Goal: Information Seeking & Learning: Find specific fact

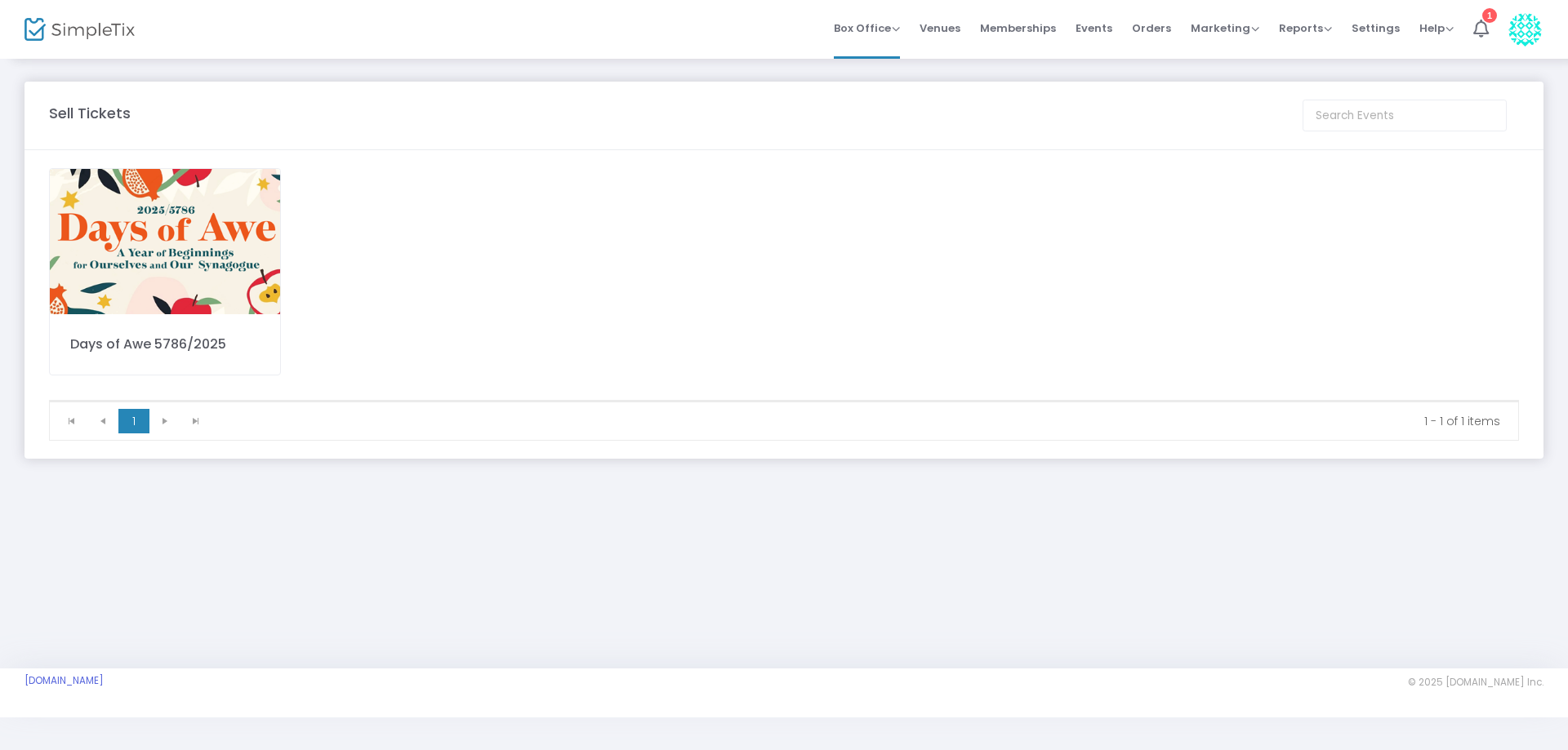
click at [202, 244] on img at bounding box center [164, 241] width 231 height 145
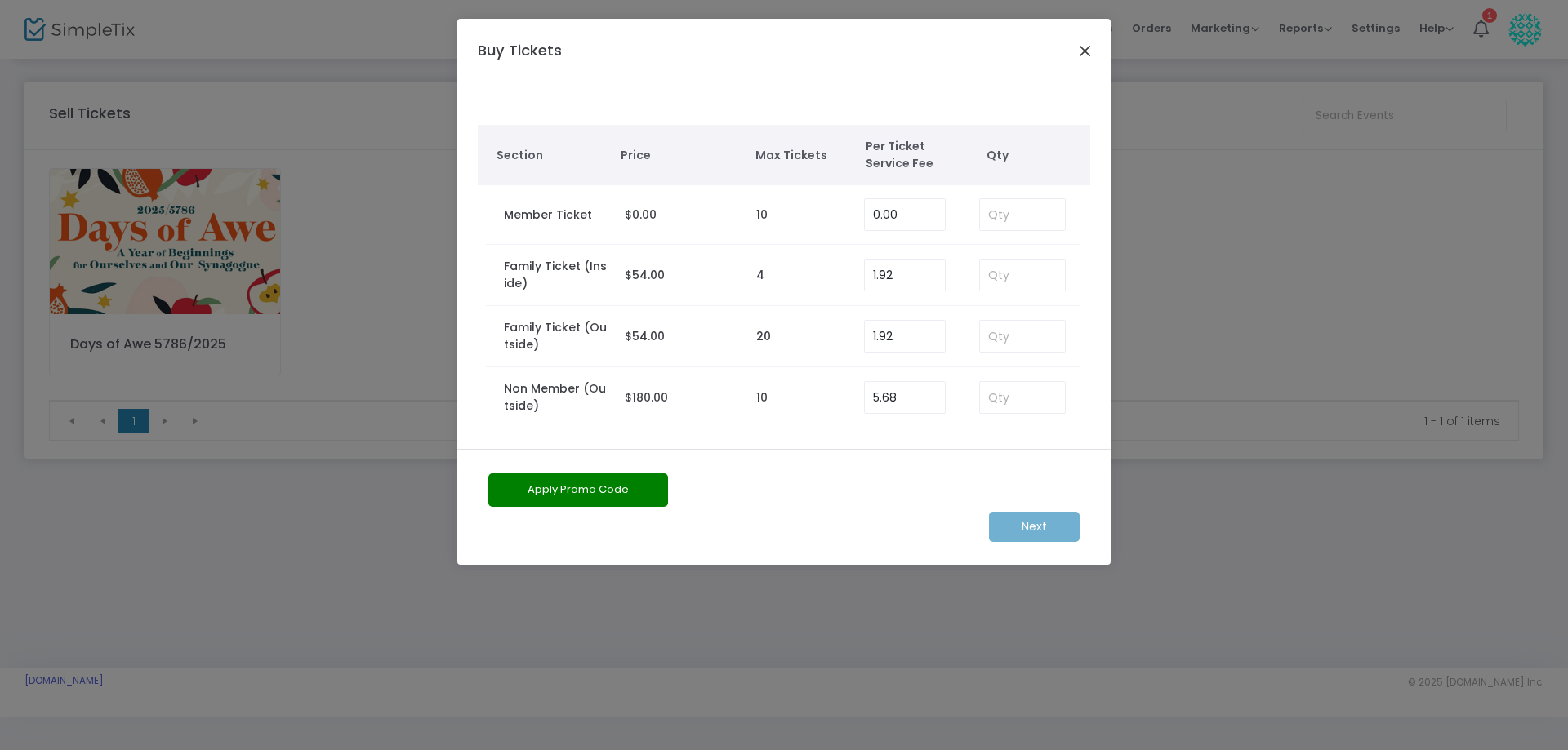
click at [1082, 55] on button "Close" at bounding box center [1085, 50] width 21 height 21
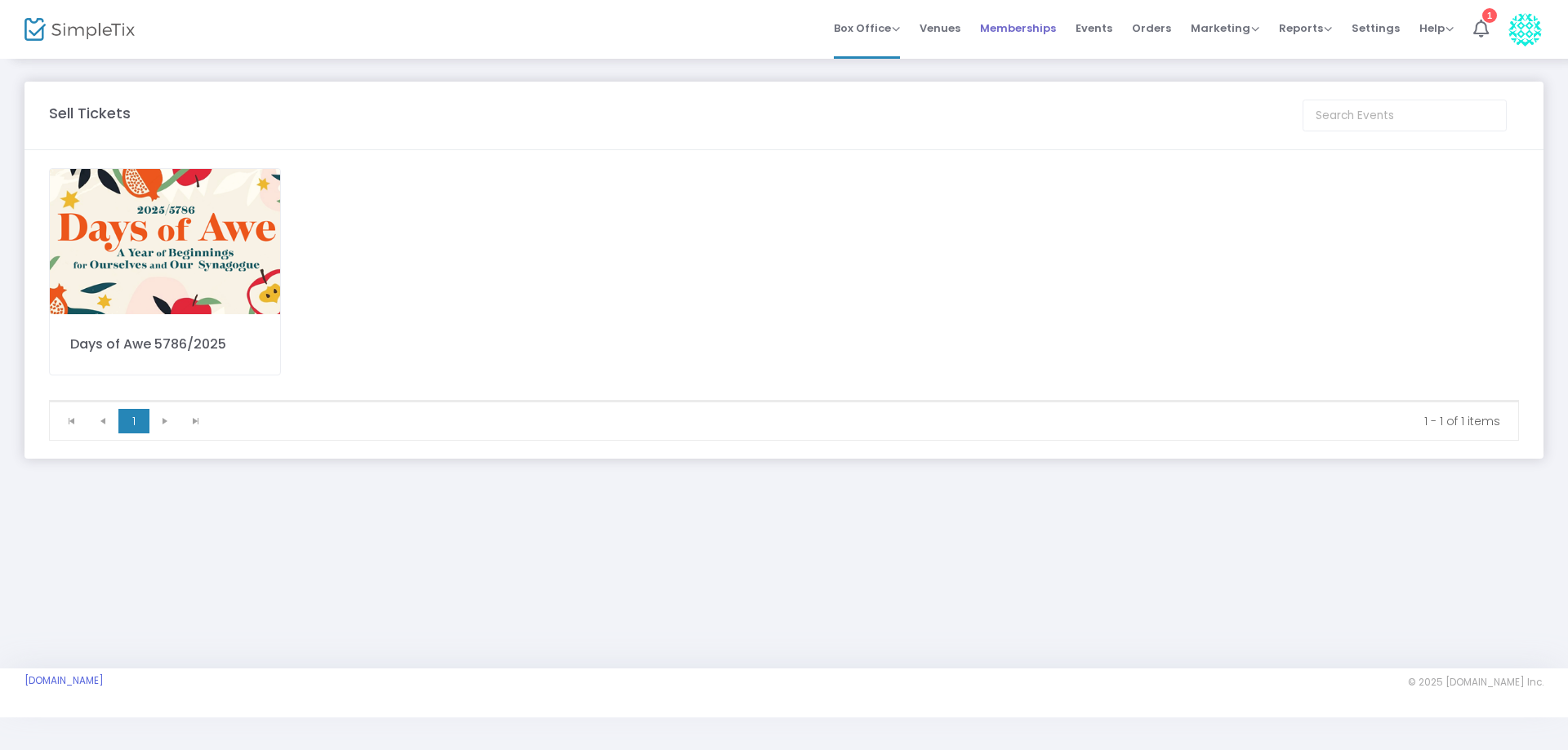
click at [1022, 35] on span "Memberships" at bounding box center [1018, 27] width 76 height 42
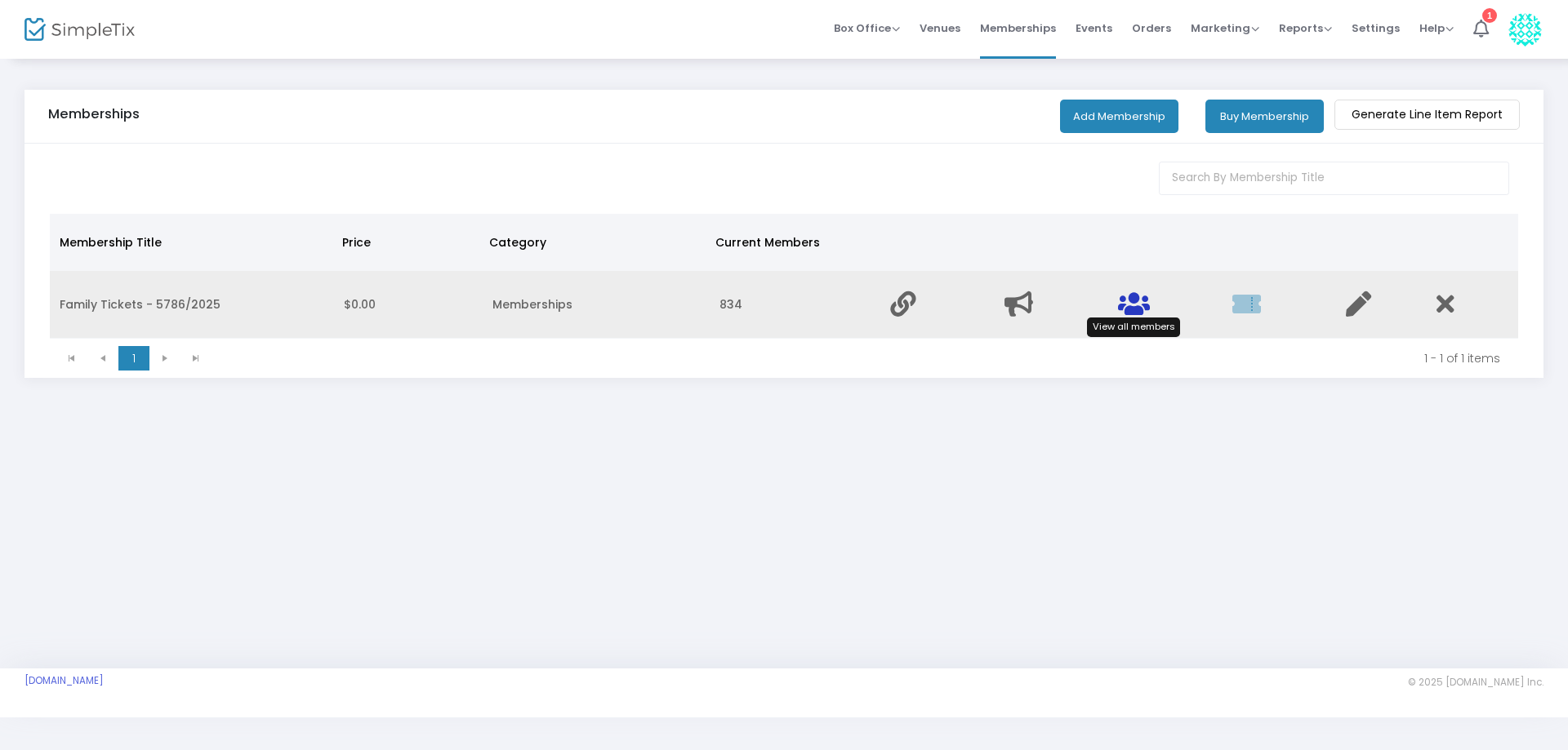
click at [1134, 306] on icon "Data table" at bounding box center [1134, 304] width 32 height 26
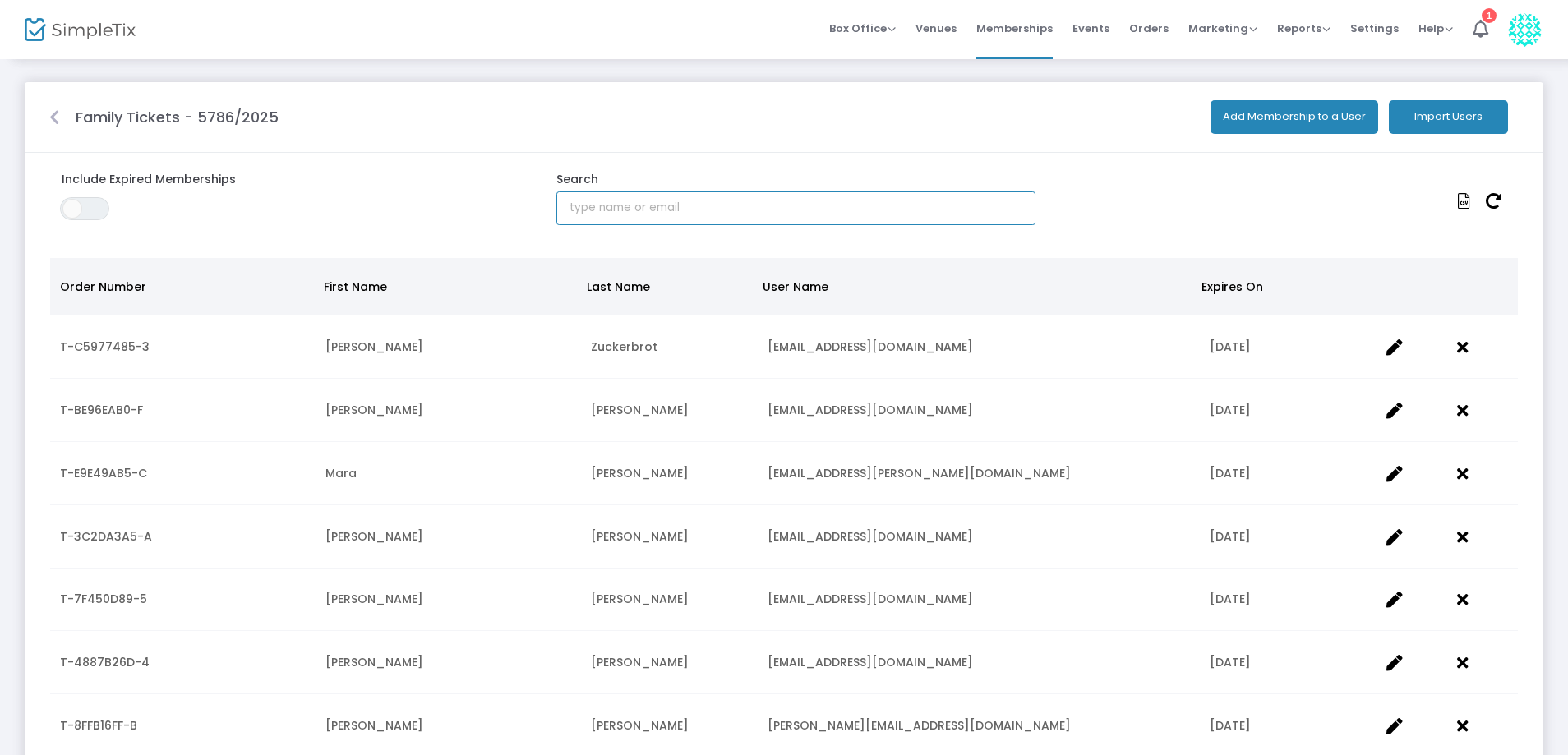
click at [596, 209] on input "text" at bounding box center [795, 208] width 479 height 34
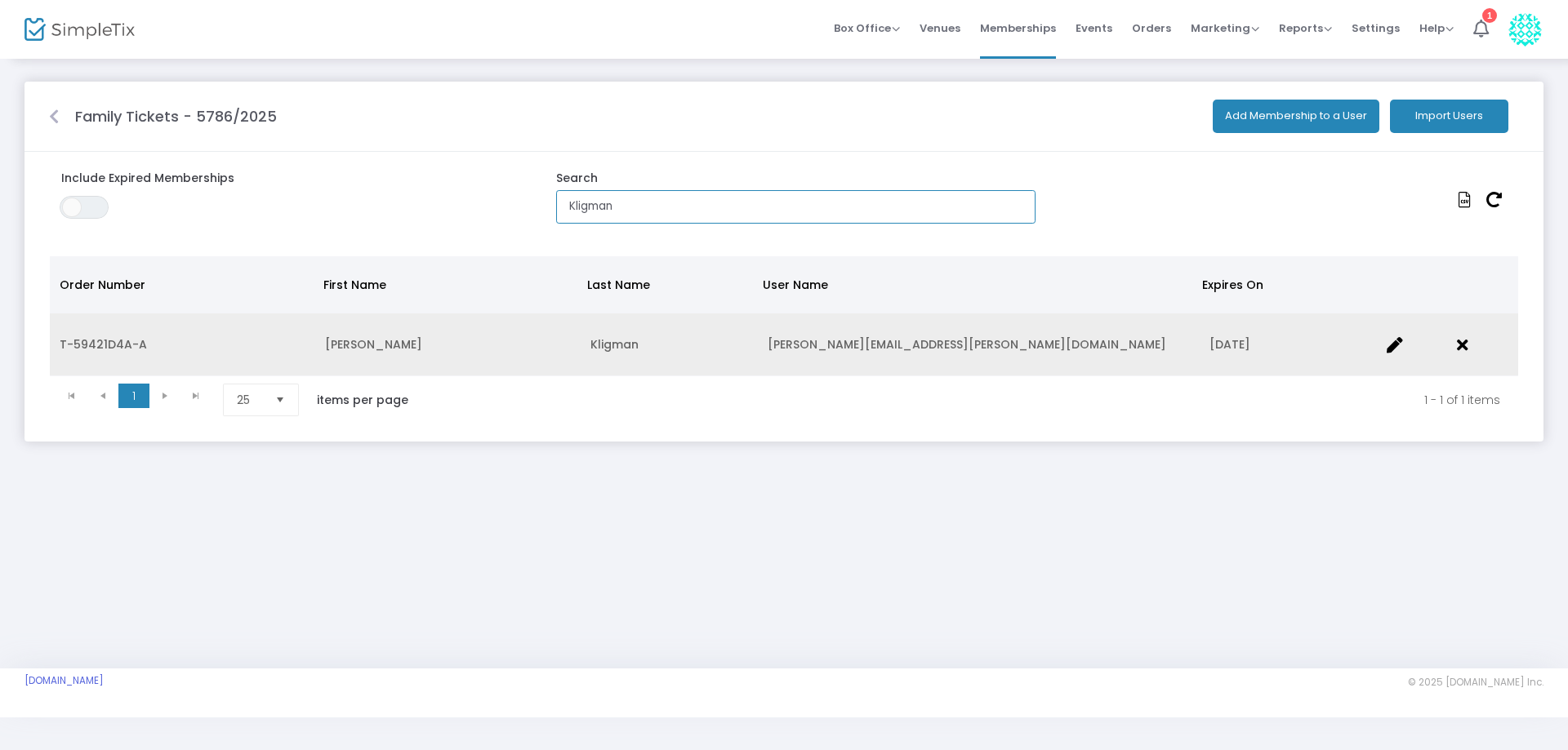
type input "Kligman"
drag, startPoint x: 922, startPoint y: 348, endPoint x: 758, endPoint y: 348, distance: 164.0
click at [767, 345] on td "[PERSON_NAME][EMAIL_ADDRESS][PERSON_NAME][DOMAIN_NAME]" at bounding box center [978, 345] width 443 height 63
copy span "[PERSON_NAME][EMAIL_ADDRESS][PERSON_NAME][DOMAIN_NAME]"
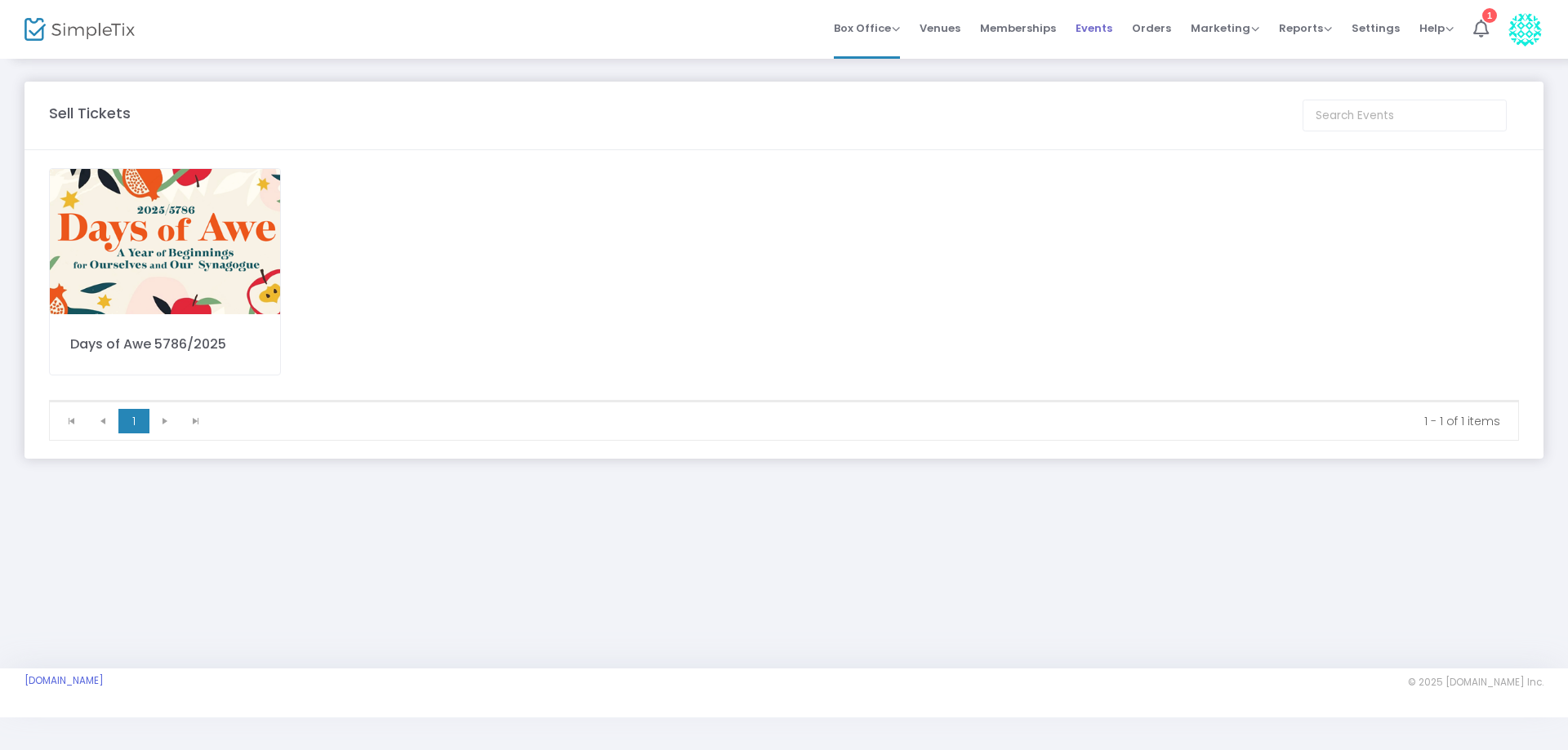
click at [1095, 27] on span "Events" at bounding box center [1094, 27] width 37 height 42
